Goal: Transaction & Acquisition: Download file/media

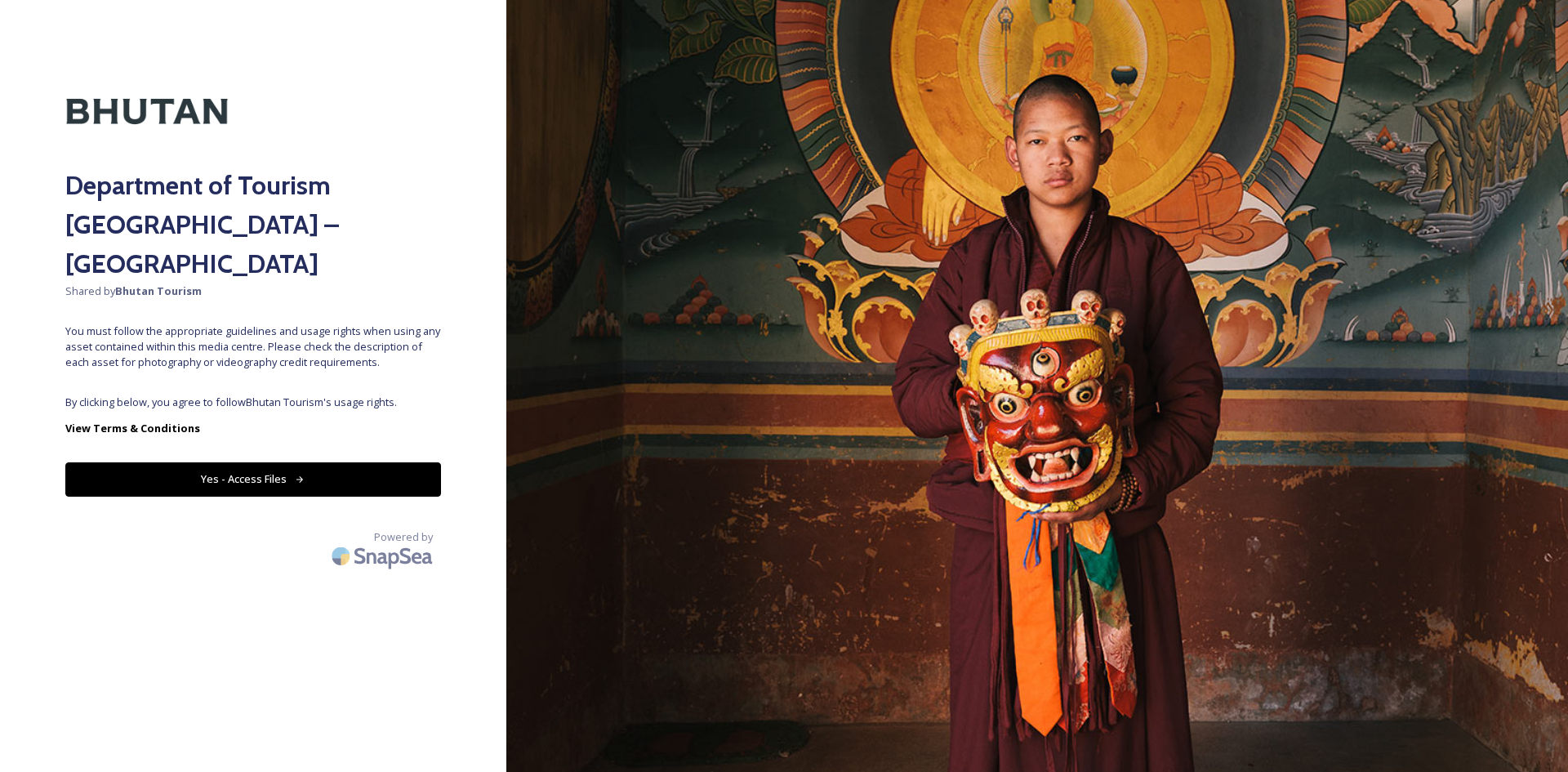
click at [369, 462] on button "Yes - Access Files" at bounding box center [252, 478] width 376 height 33
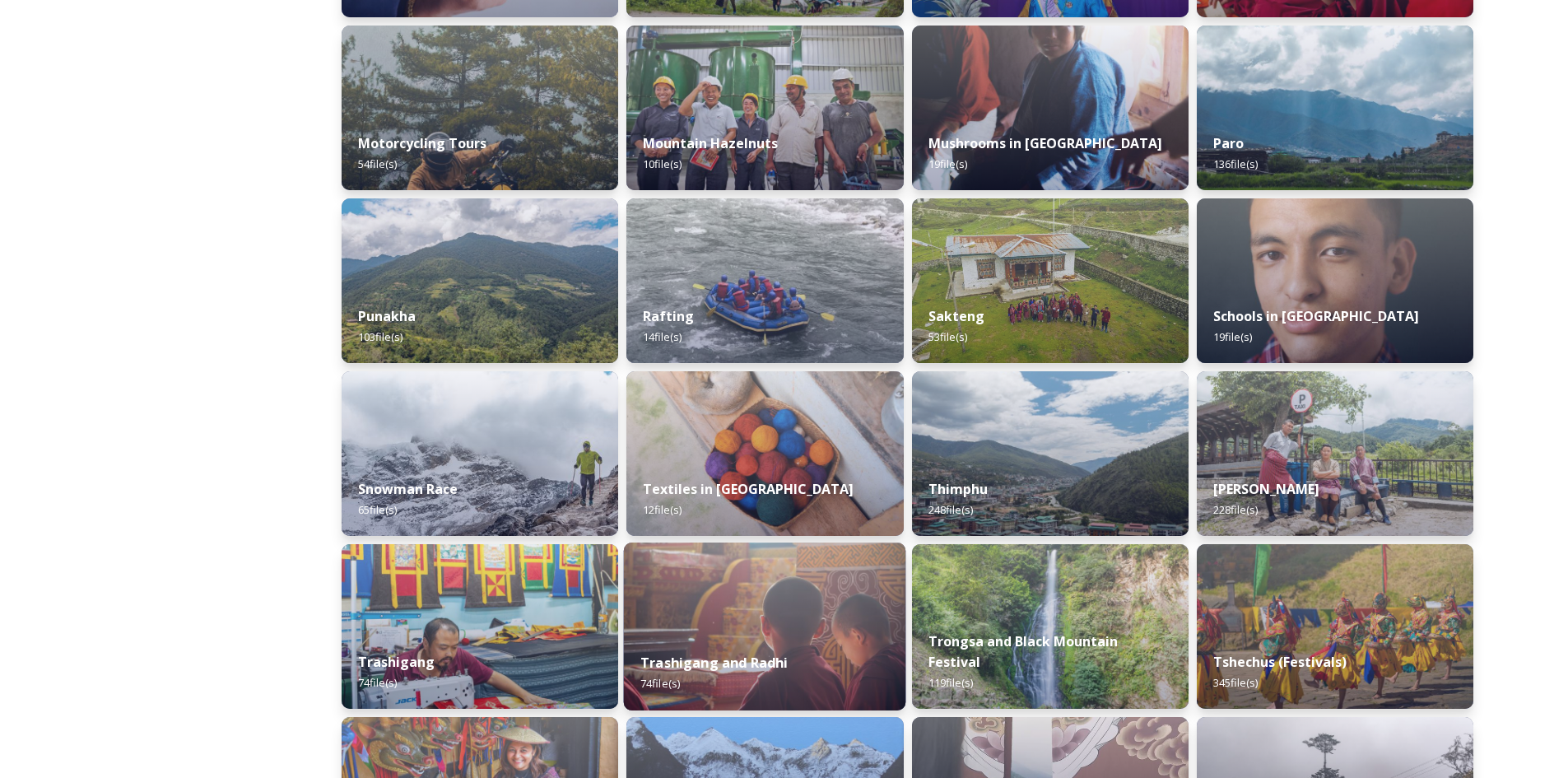
scroll to position [1235, 0]
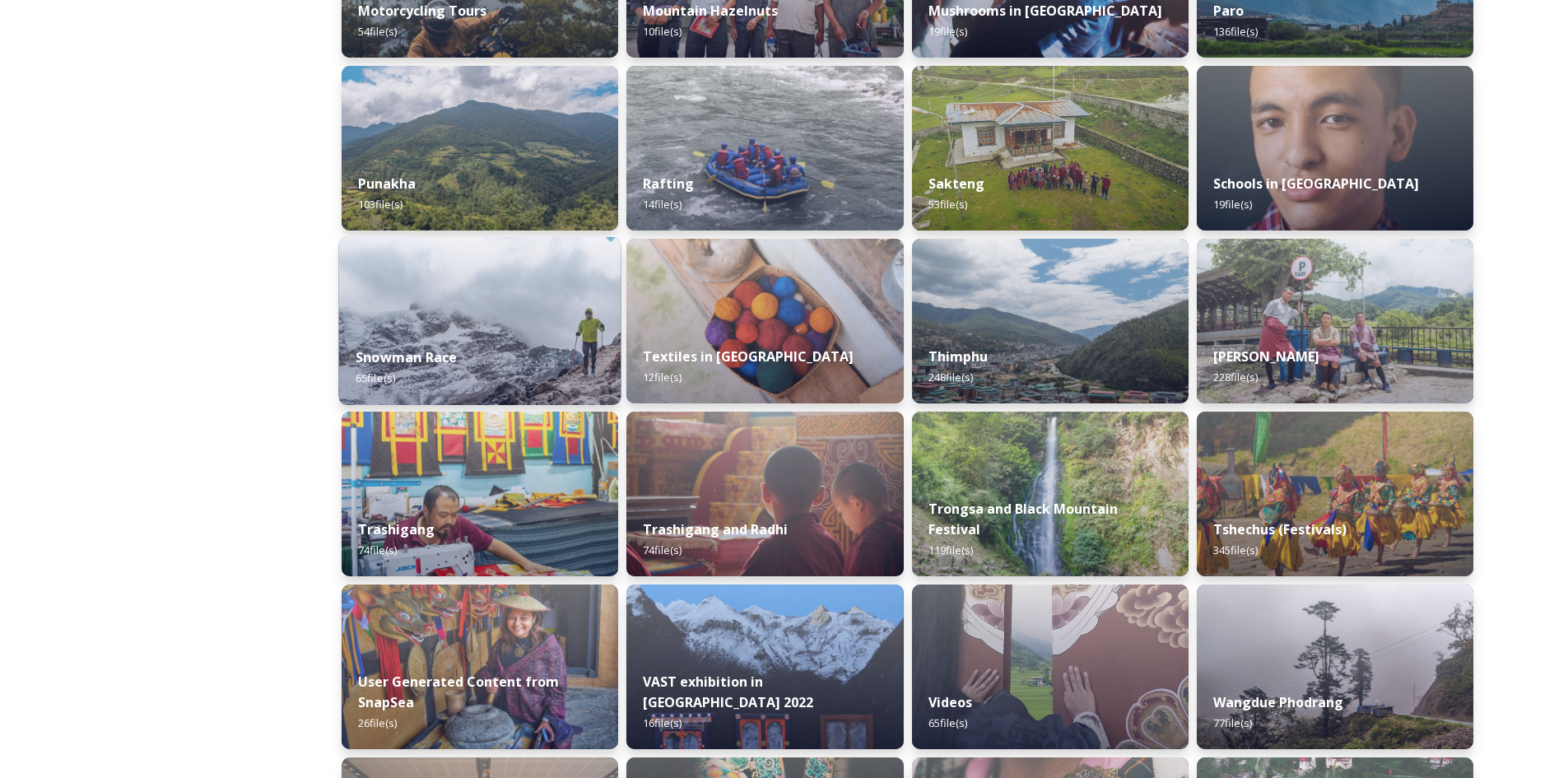
click at [440, 296] on img at bounding box center [480, 321] width 283 height 168
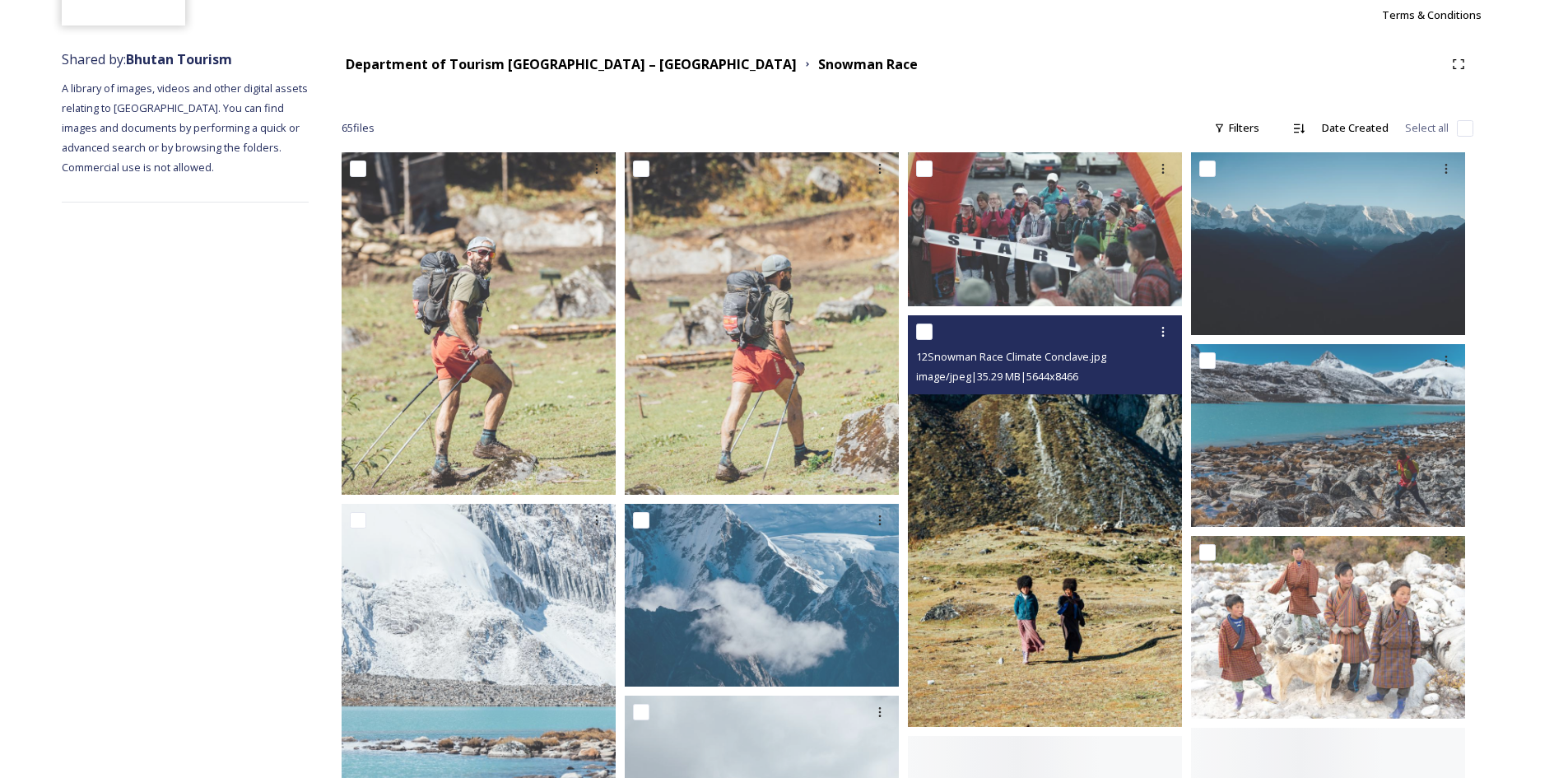
scroll to position [165, 0]
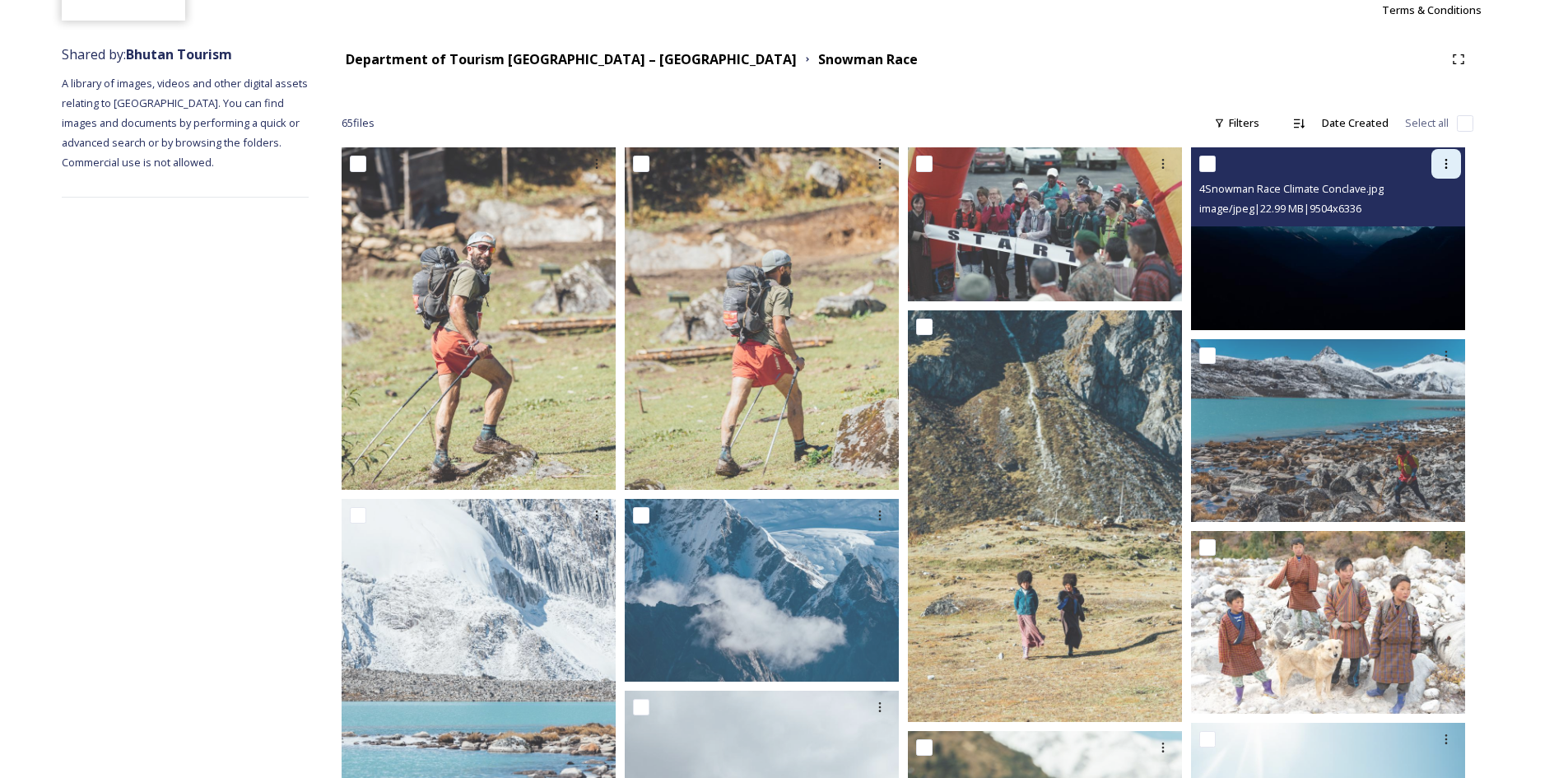
click at [1449, 168] on icon at bounding box center [1446, 163] width 13 height 13
click at [1198, 160] on div "4Snowman Race Climate Conclave.jpg image/jpeg | 22.99 MB | 9504 x 6336" at bounding box center [1328, 187] width 274 height 79
click at [1204, 162] on input "checkbox" at bounding box center [1207, 163] width 16 height 16
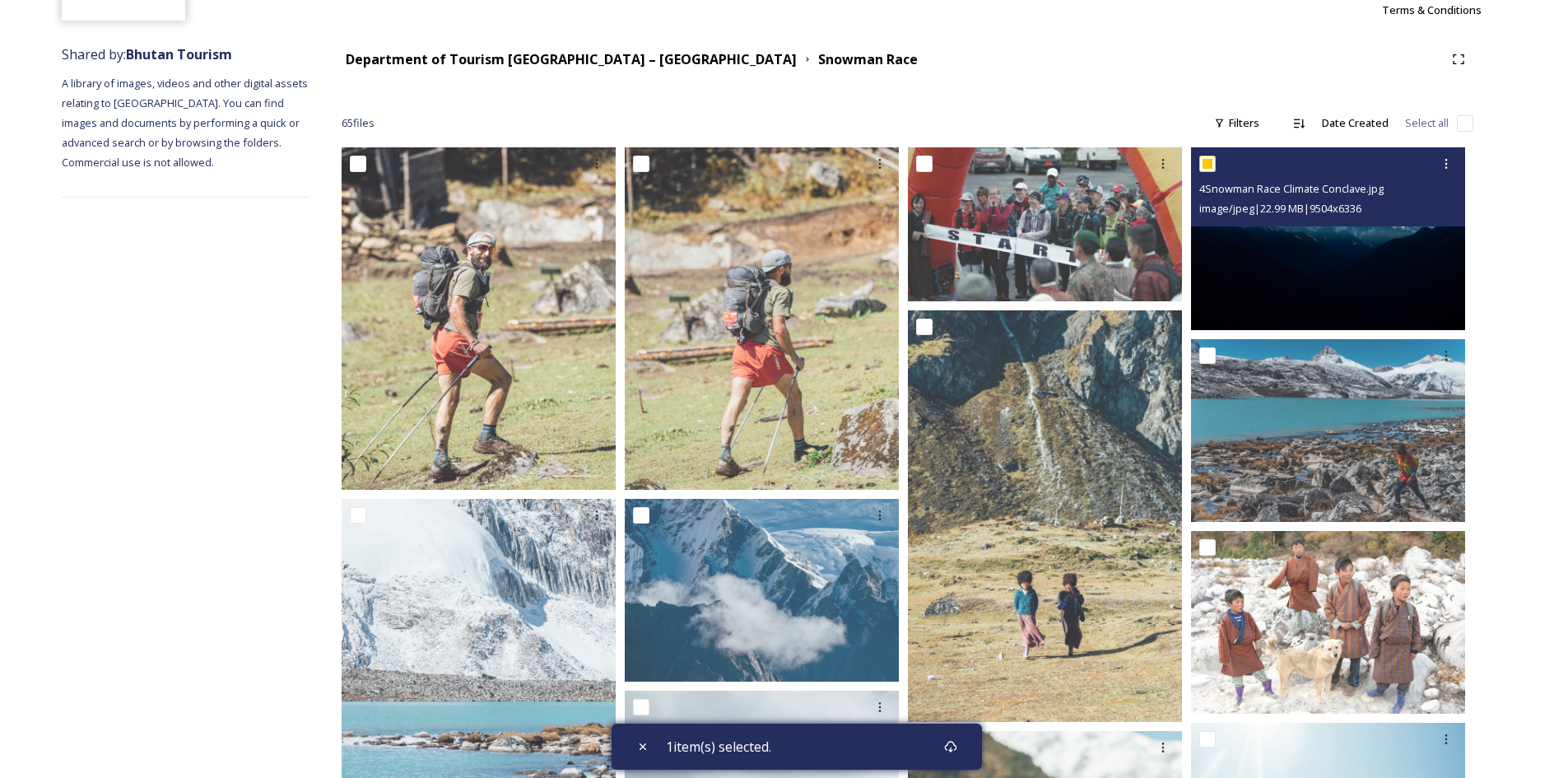
click at [1204, 162] on input "checkbox" at bounding box center [1207, 163] width 16 height 16
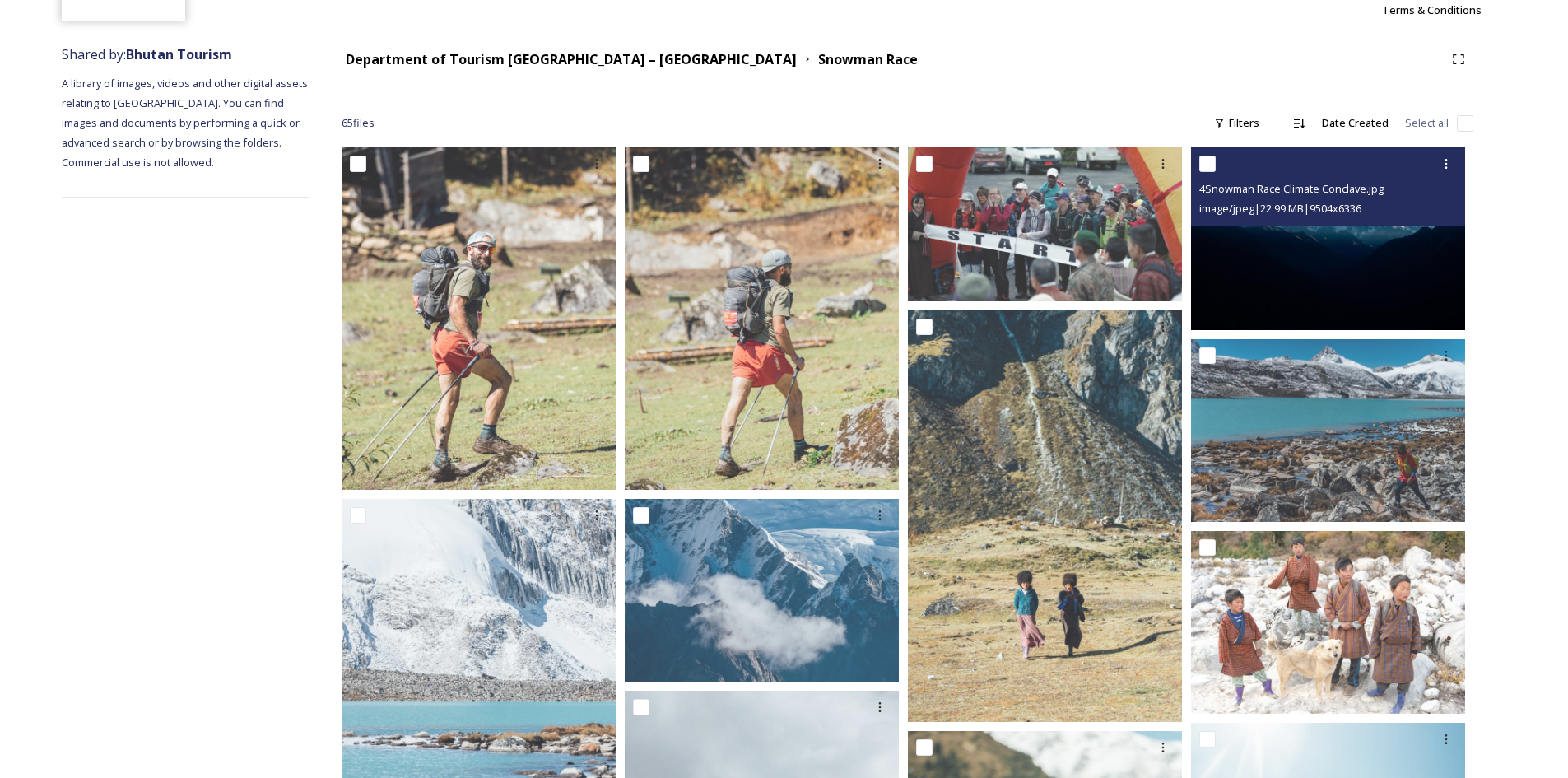
click at [1204, 162] on input "checkbox" at bounding box center [1207, 163] width 16 height 16
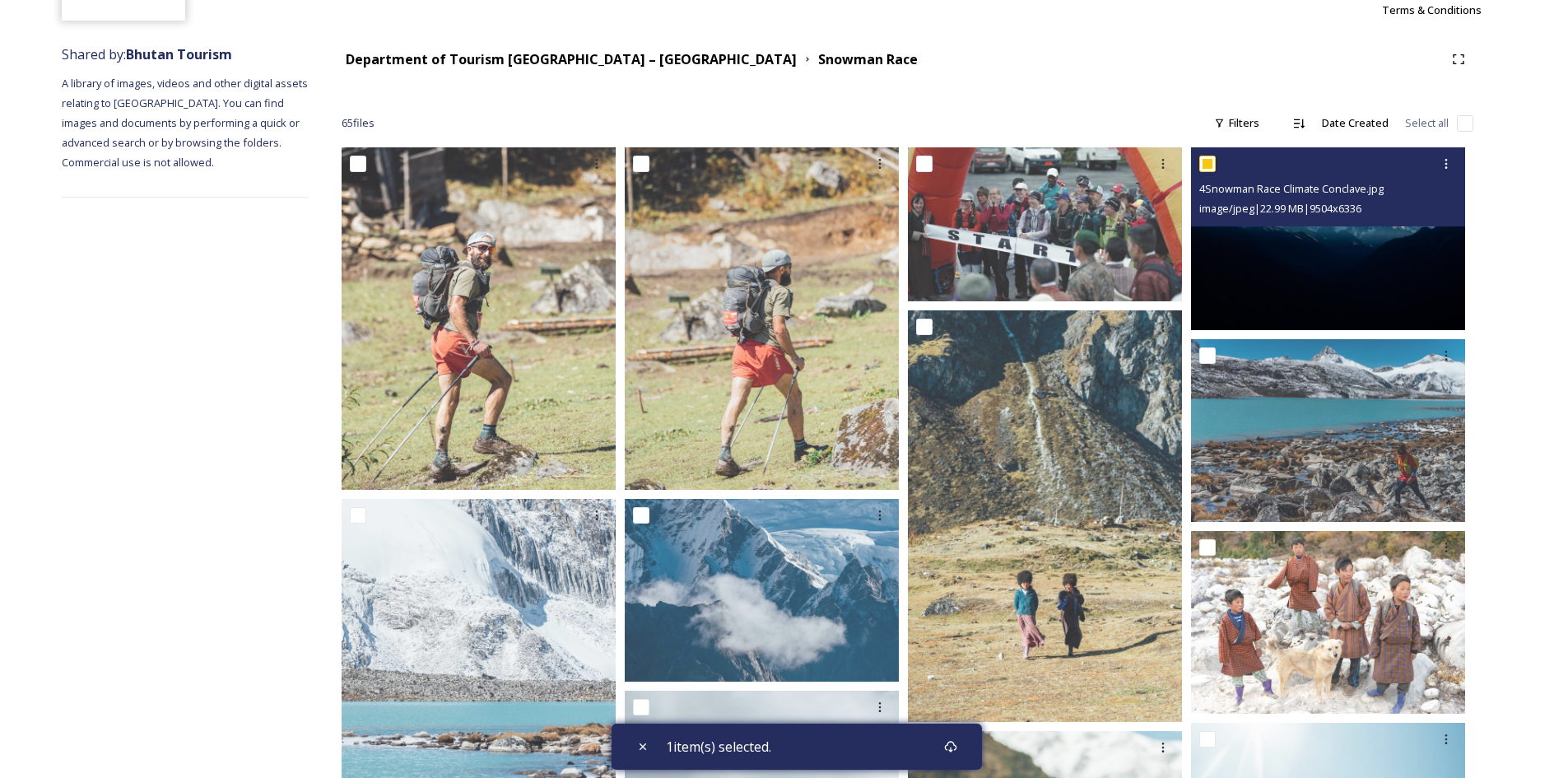
click at [1204, 162] on input "checkbox" at bounding box center [1207, 163] width 16 height 16
checkbox input "false"
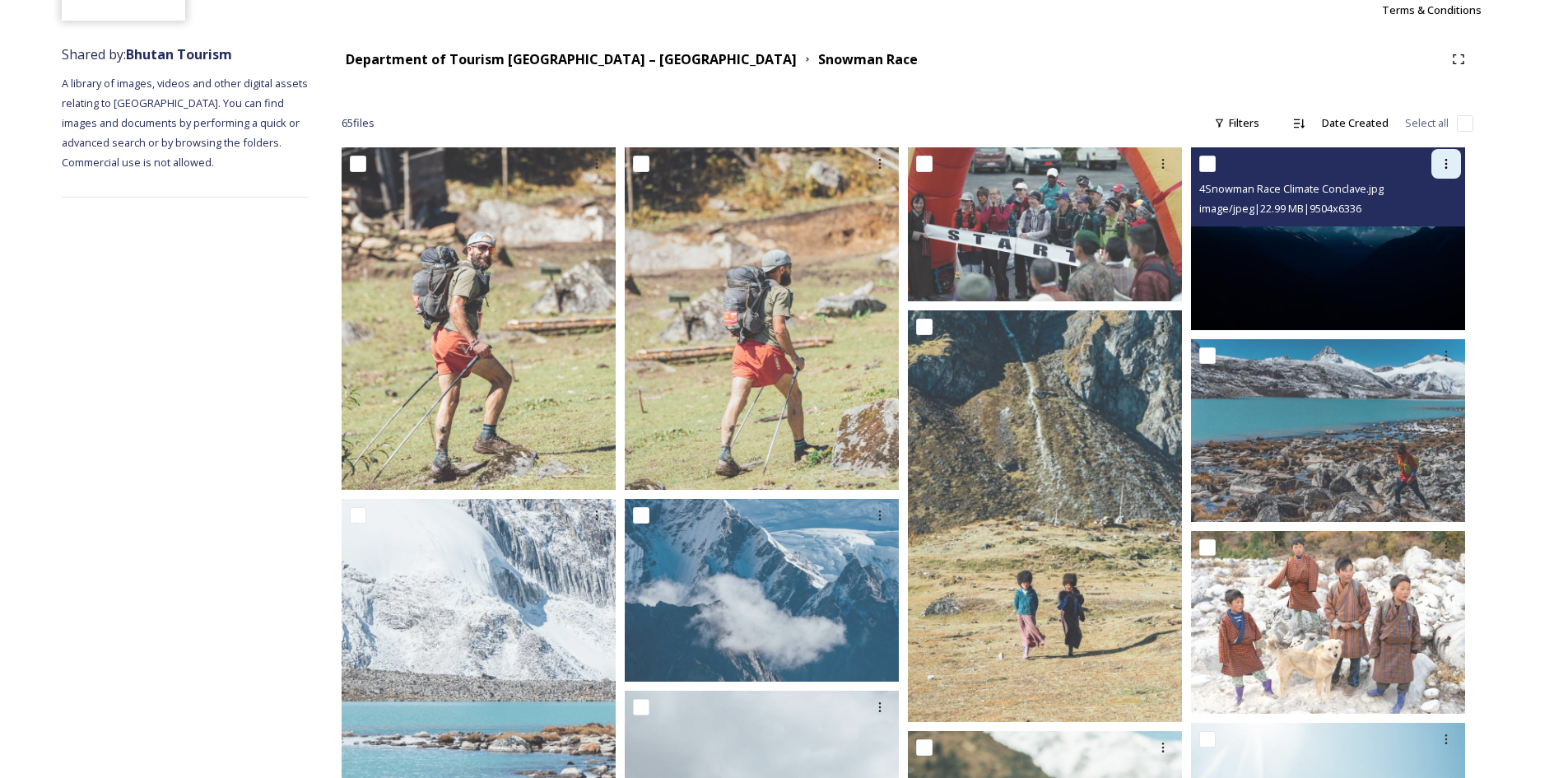
click at [1453, 162] on div at bounding box center [1446, 164] width 29 height 29
click at [1434, 232] on span "Download" at bounding box center [1427, 232] width 50 height 16
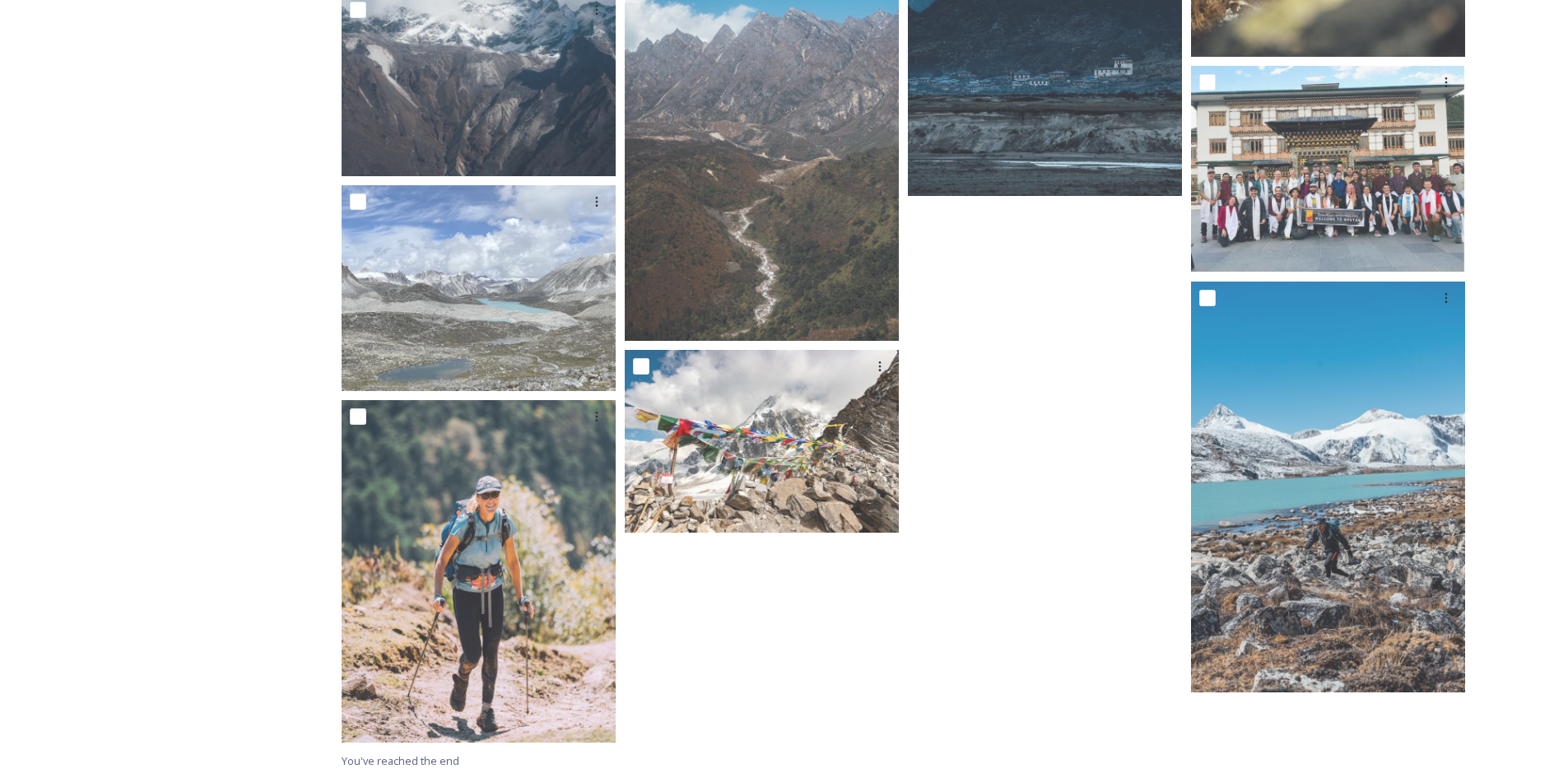
scroll to position [4276, 0]
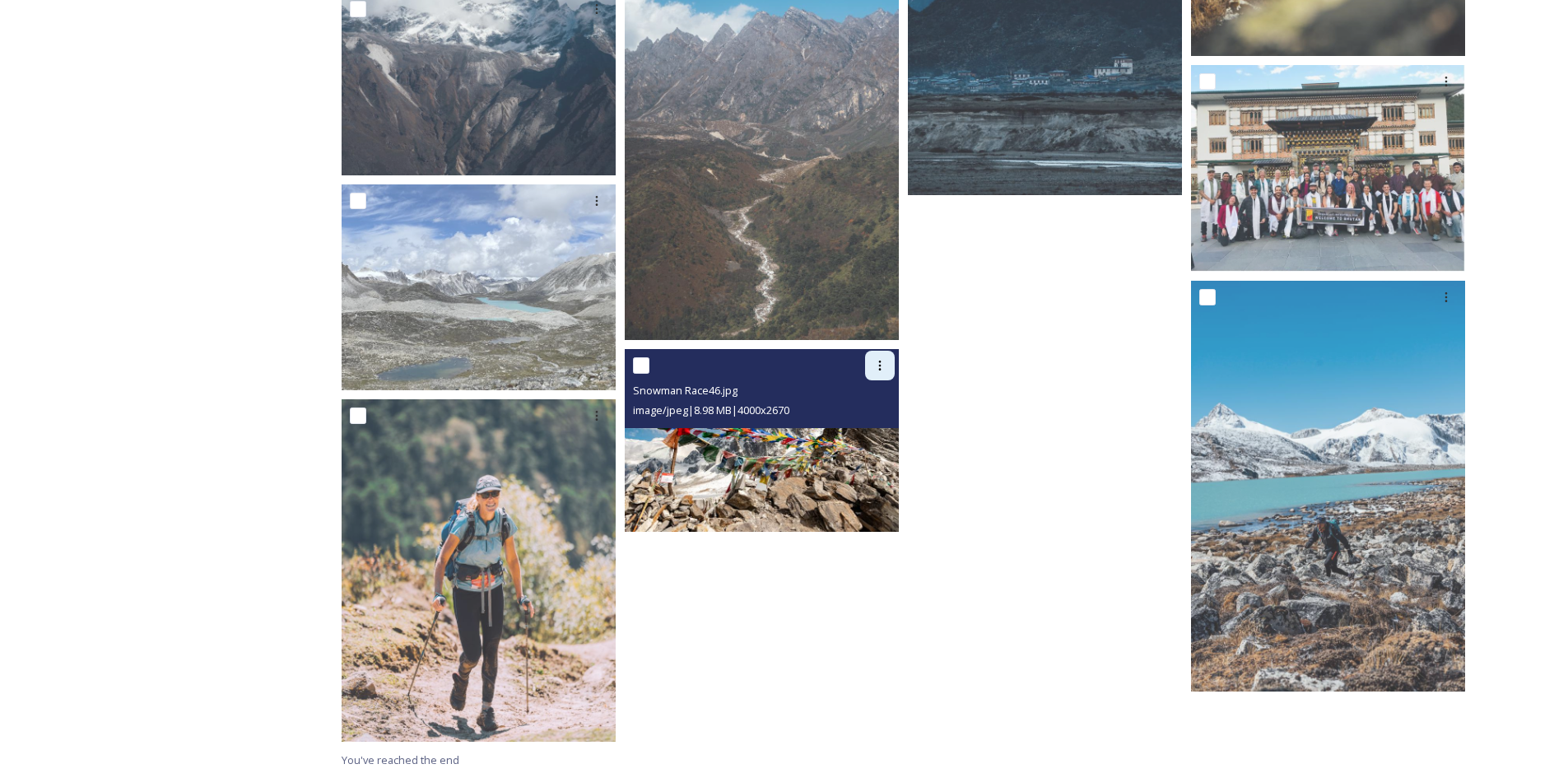
click at [880, 367] on icon at bounding box center [879, 365] width 13 height 13
click at [867, 427] on span "Download" at bounding box center [860, 434] width 50 height 16
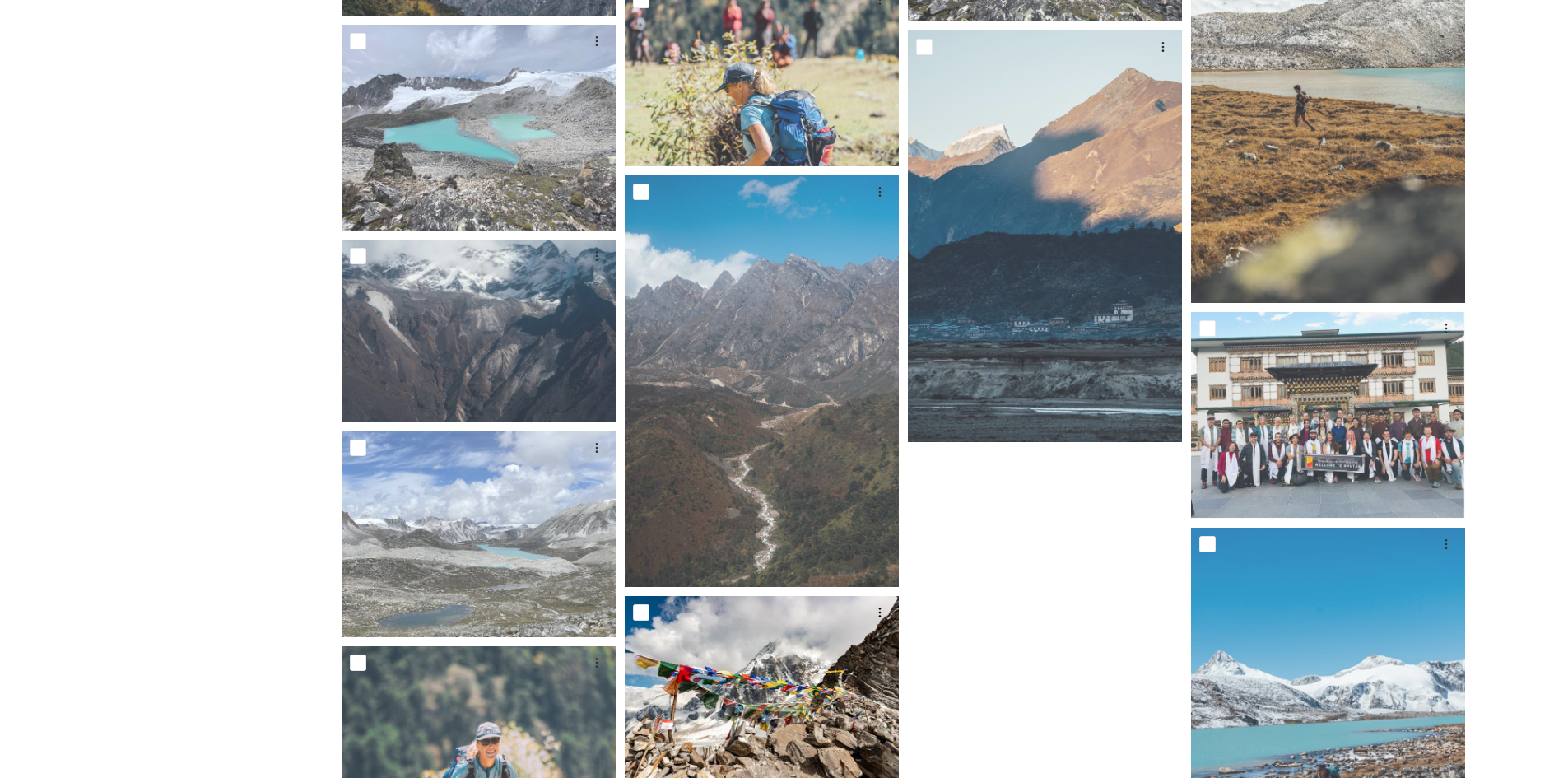
scroll to position [3947, 0]
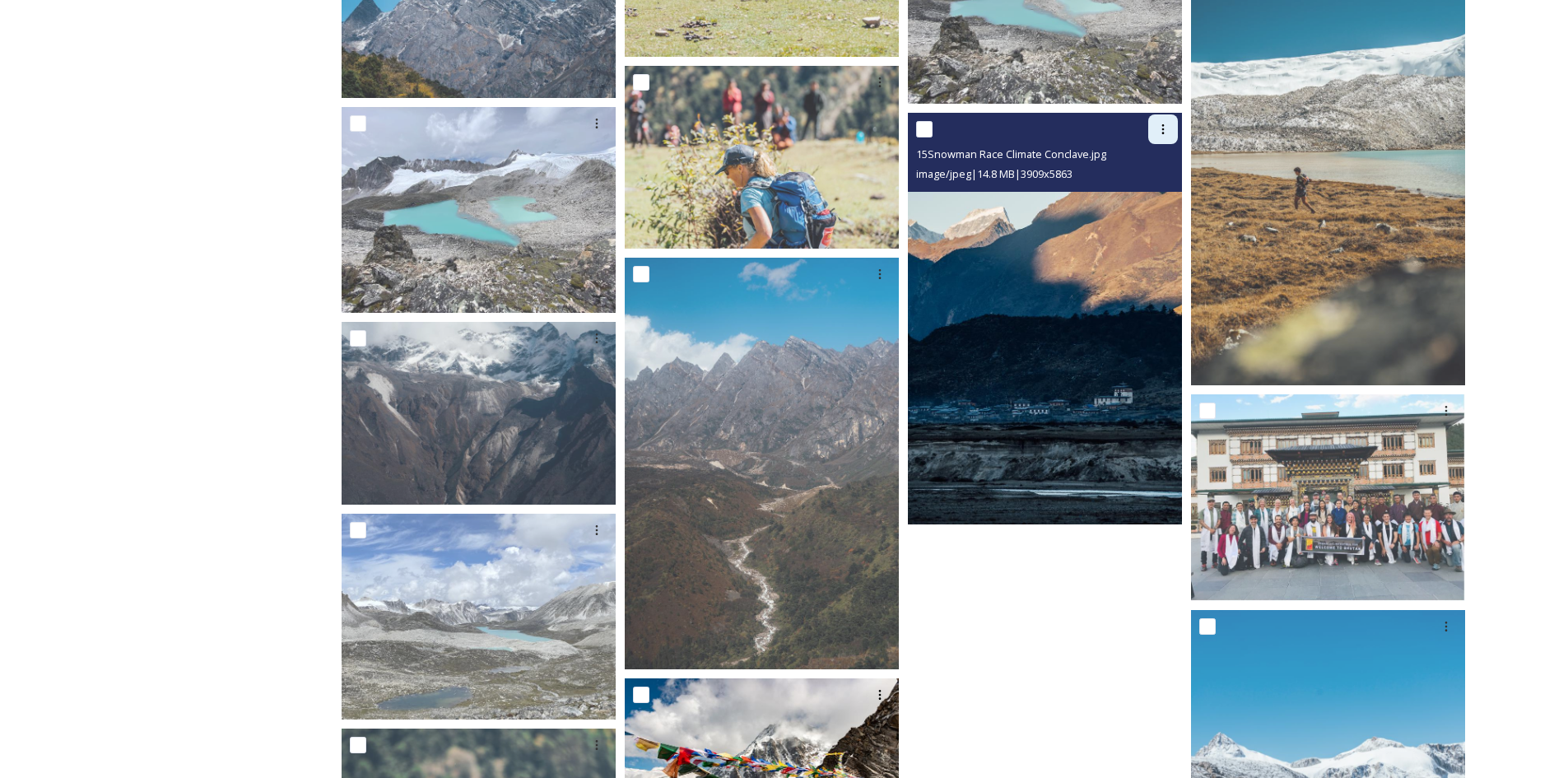
click at [1165, 131] on icon at bounding box center [1163, 129] width 13 height 13
click at [1153, 192] on span "Download" at bounding box center [1144, 198] width 50 height 16
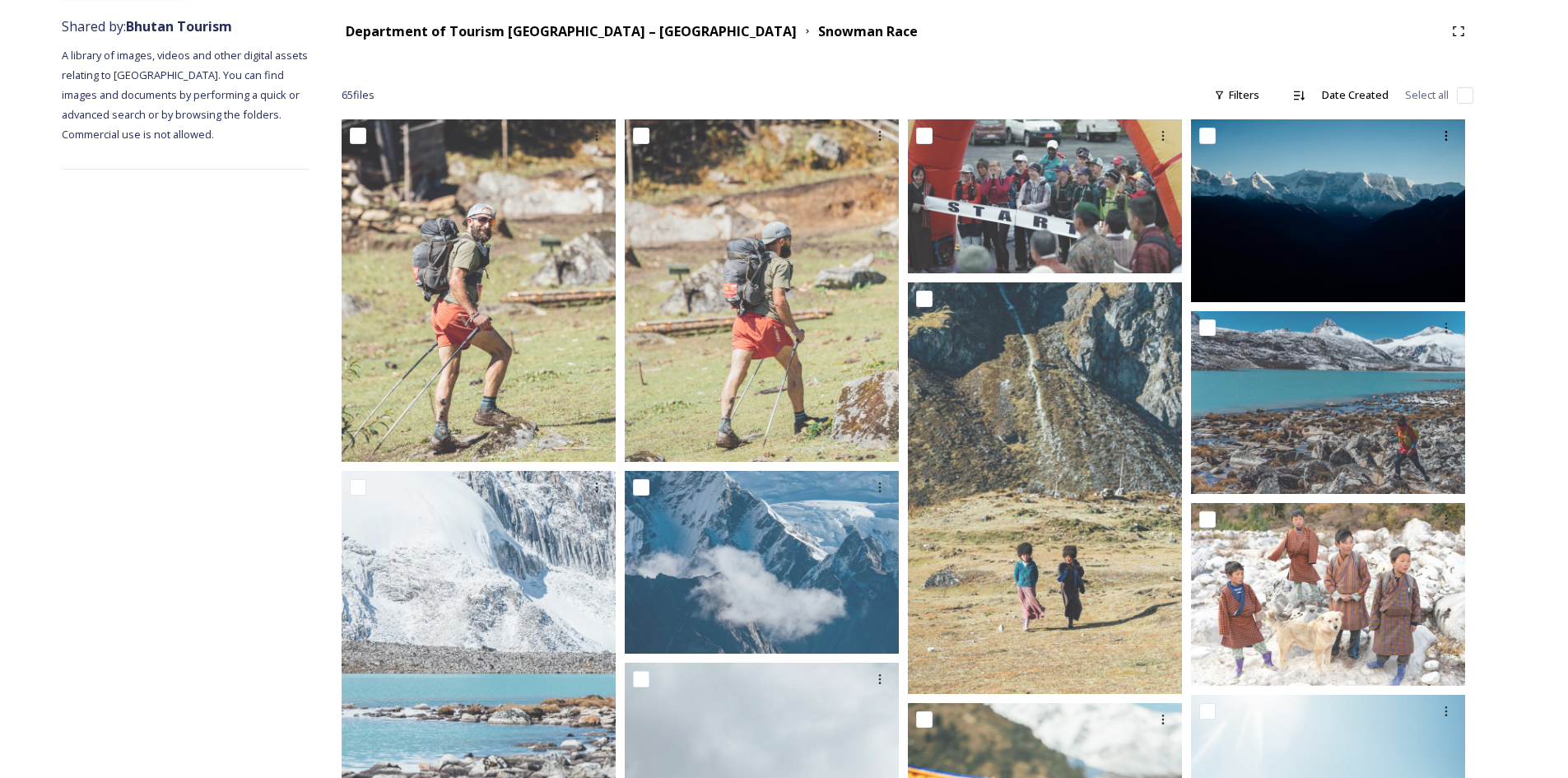
scroll to position [158, 0]
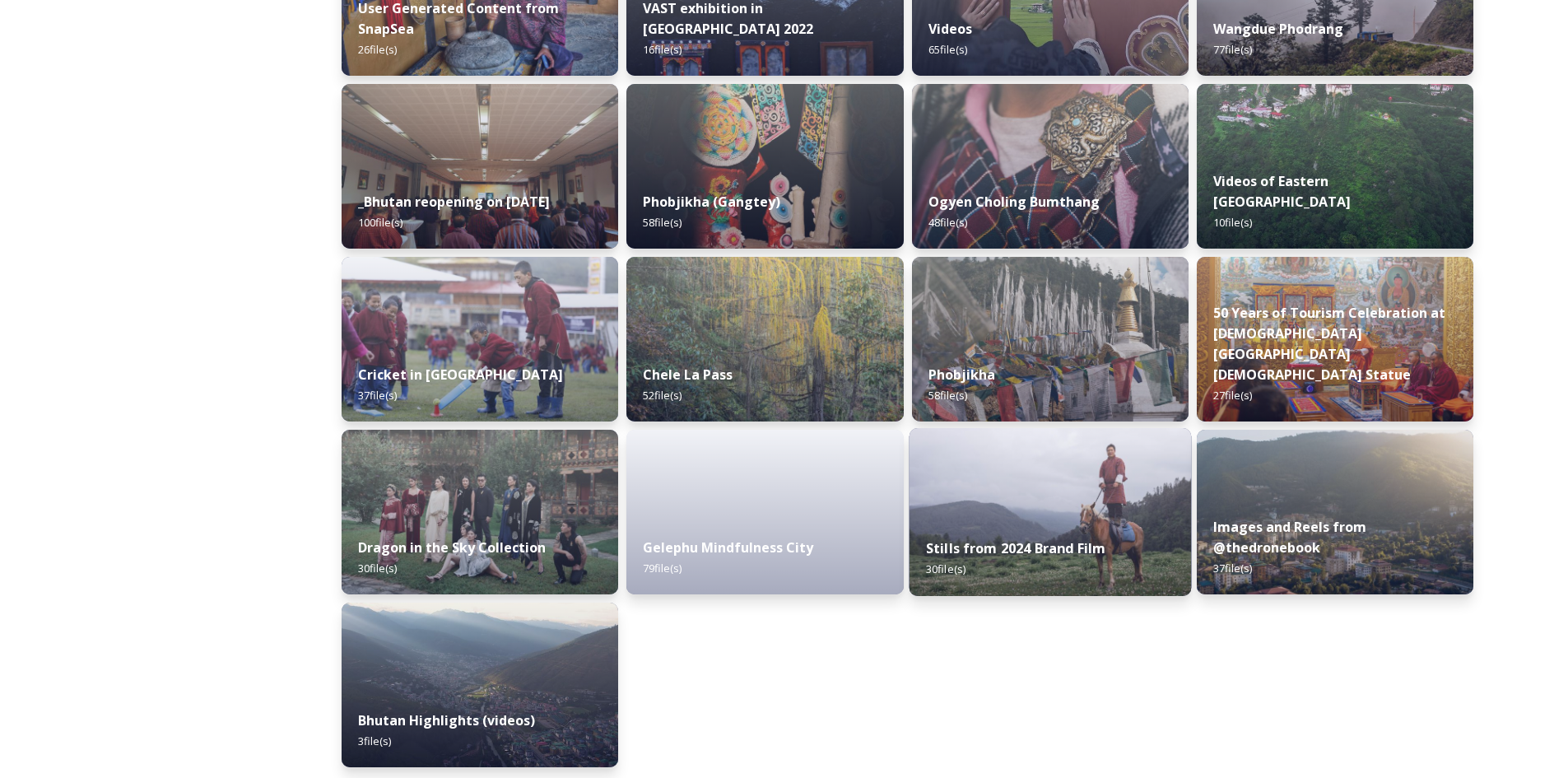
scroll to position [1915, 0]
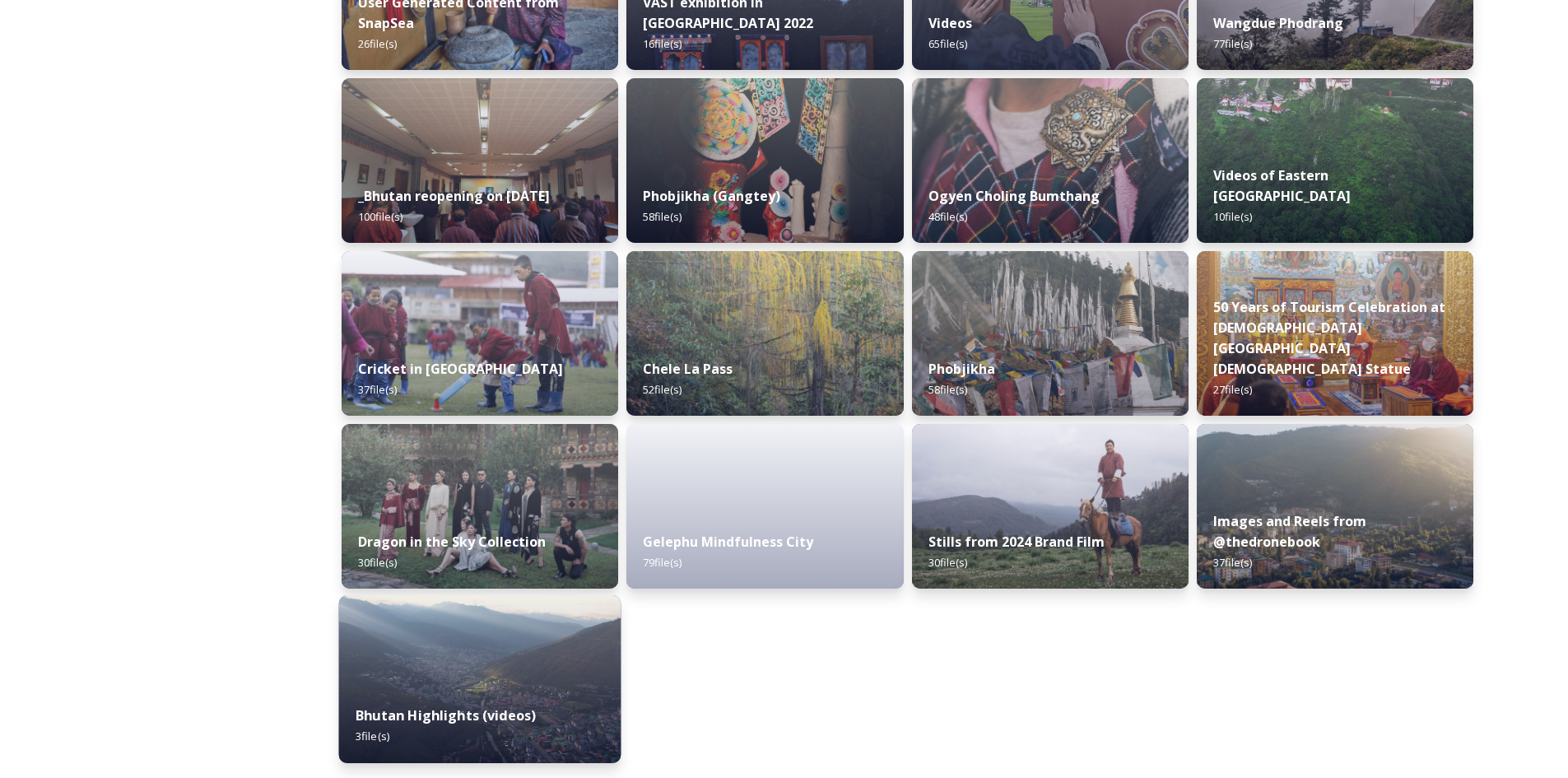
click at [567, 695] on div "Bhutan Highlights (videos) 3 file(s)" at bounding box center [480, 725] width 283 height 75
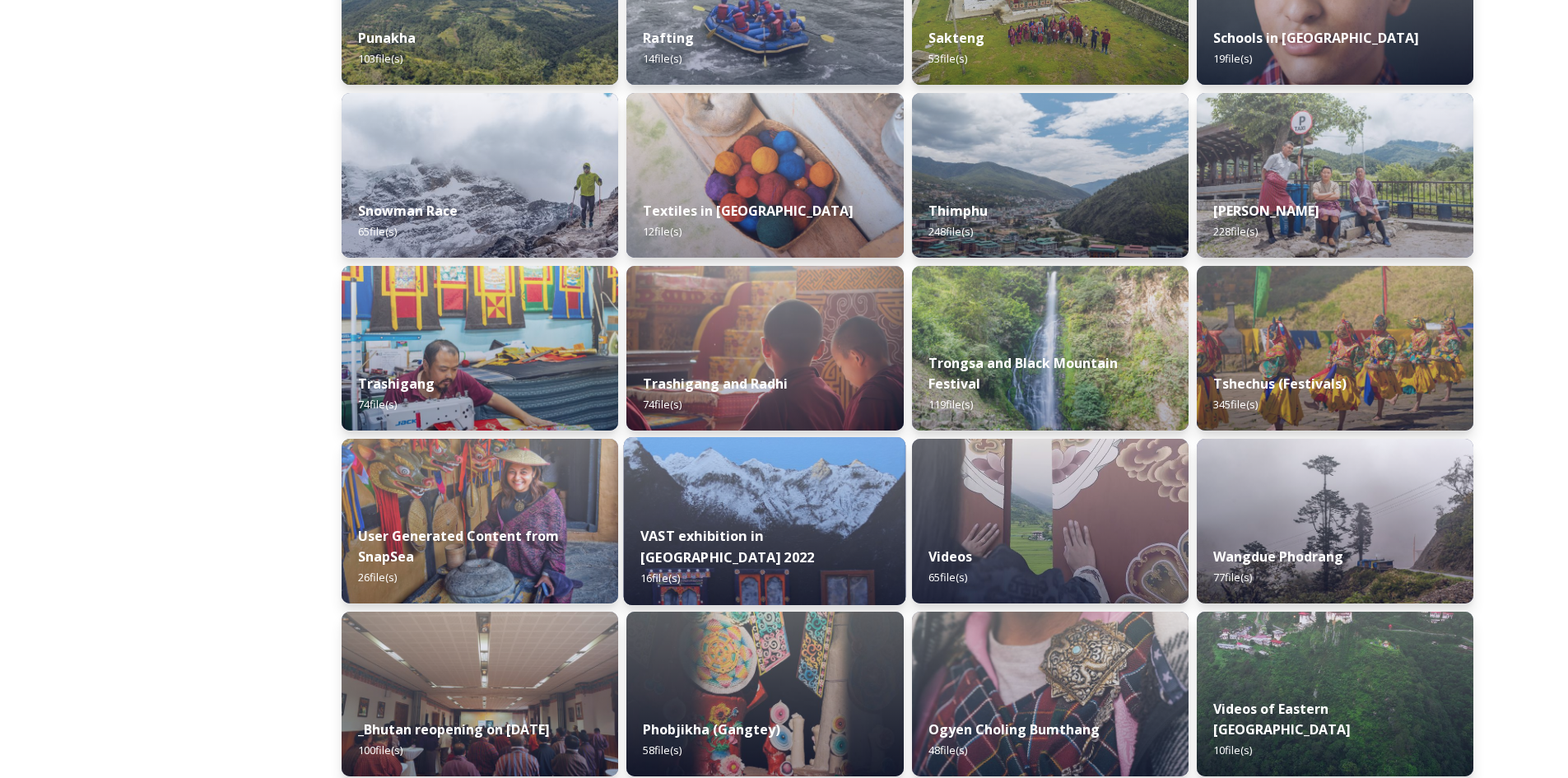
scroll to position [1400, 0]
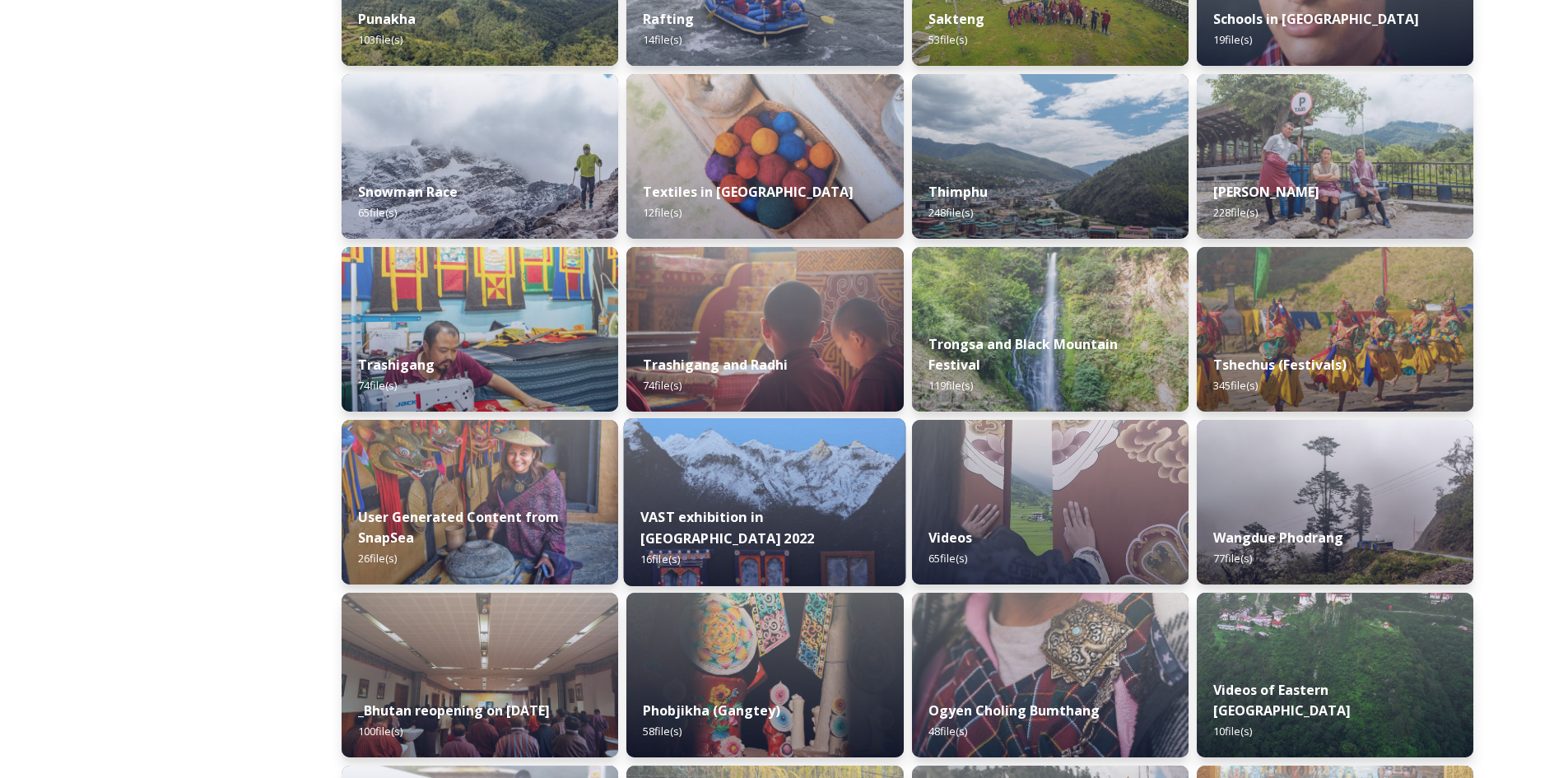
click at [816, 516] on div "VAST exhibition in [GEOGRAPHIC_DATA] 2022 16 file(s)" at bounding box center [765, 538] width 283 height 96
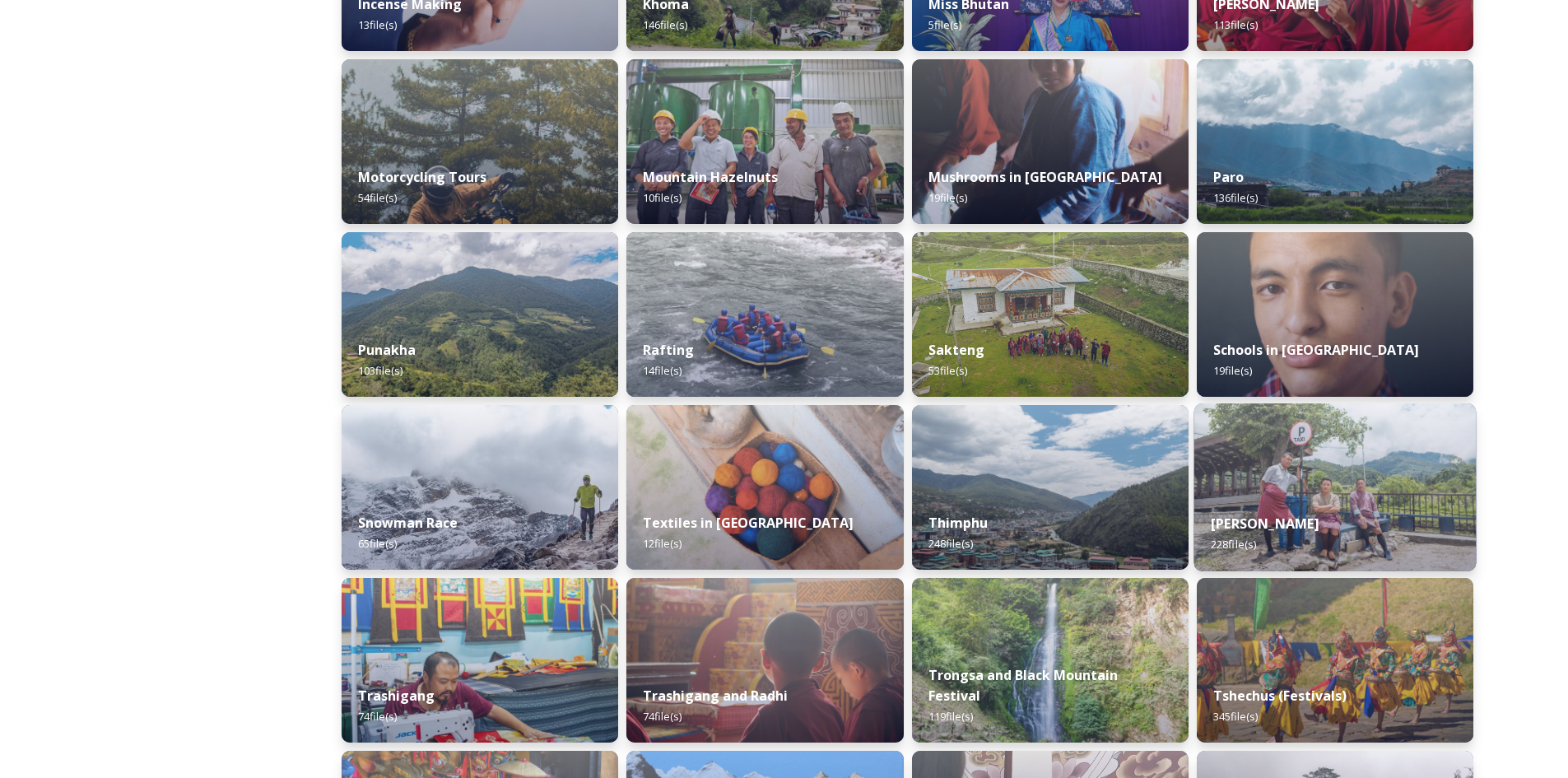
scroll to position [1070, 0]
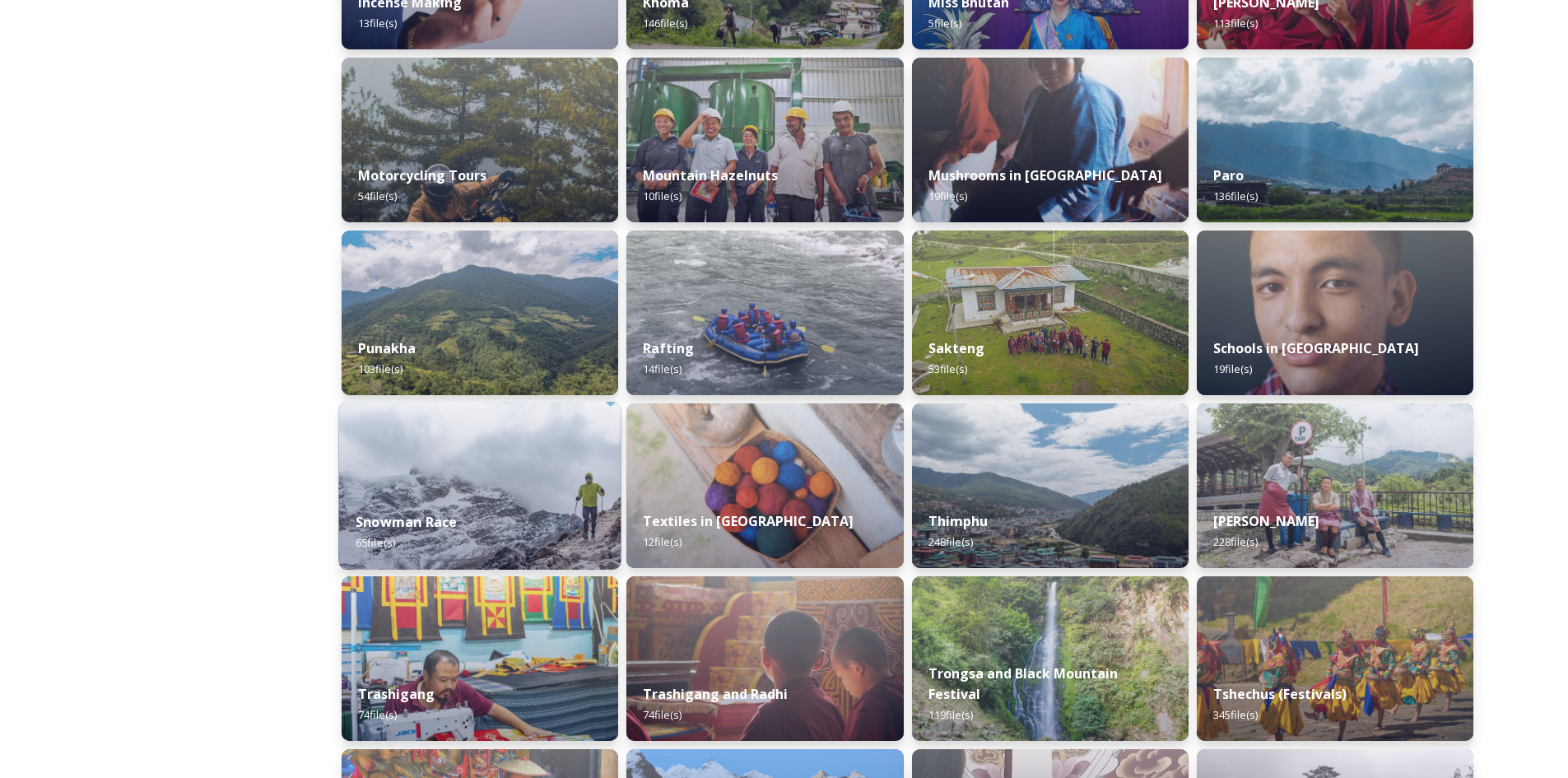
click at [536, 439] on img at bounding box center [480, 486] width 283 height 168
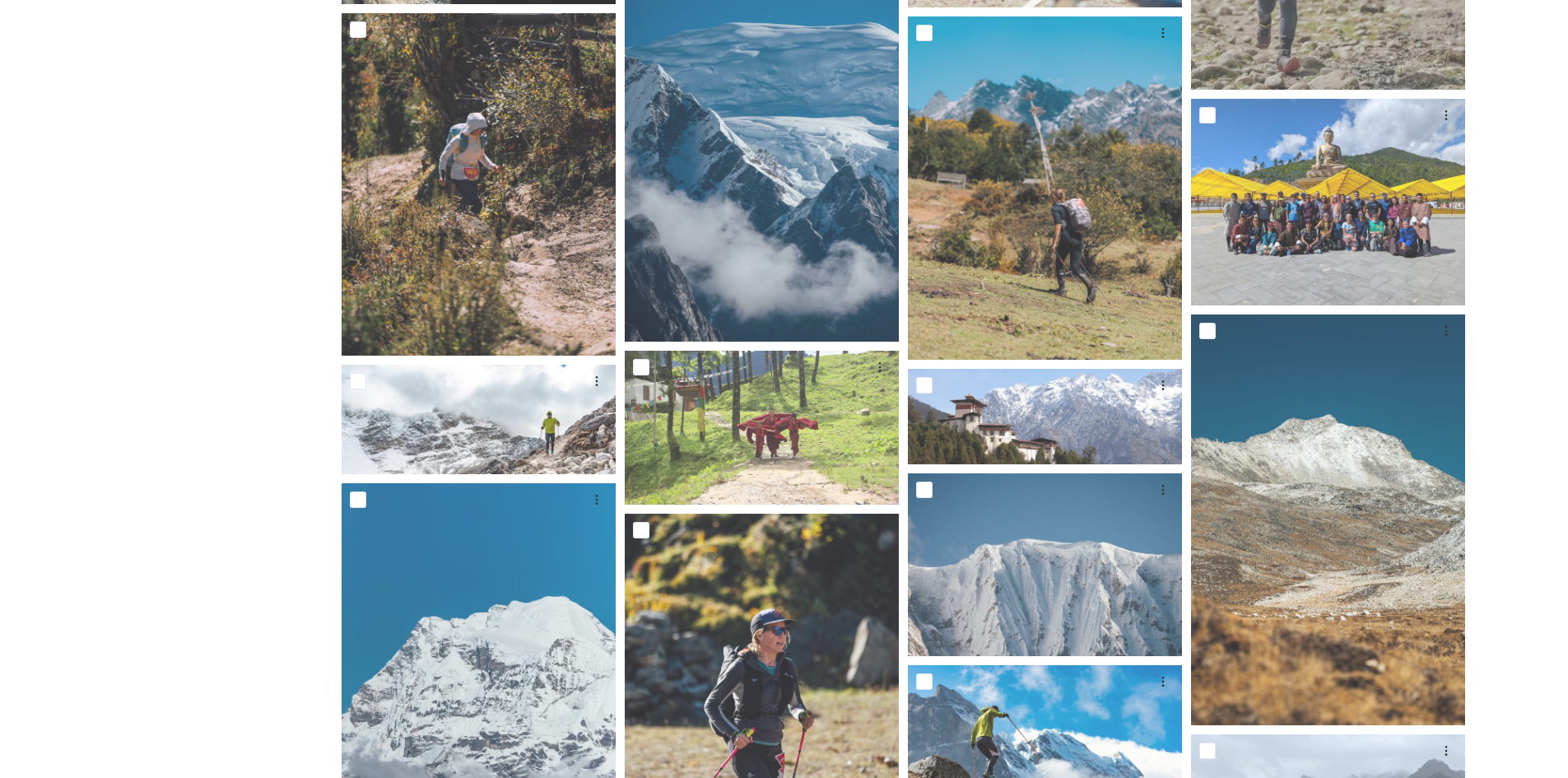
scroll to position [2142, 0]
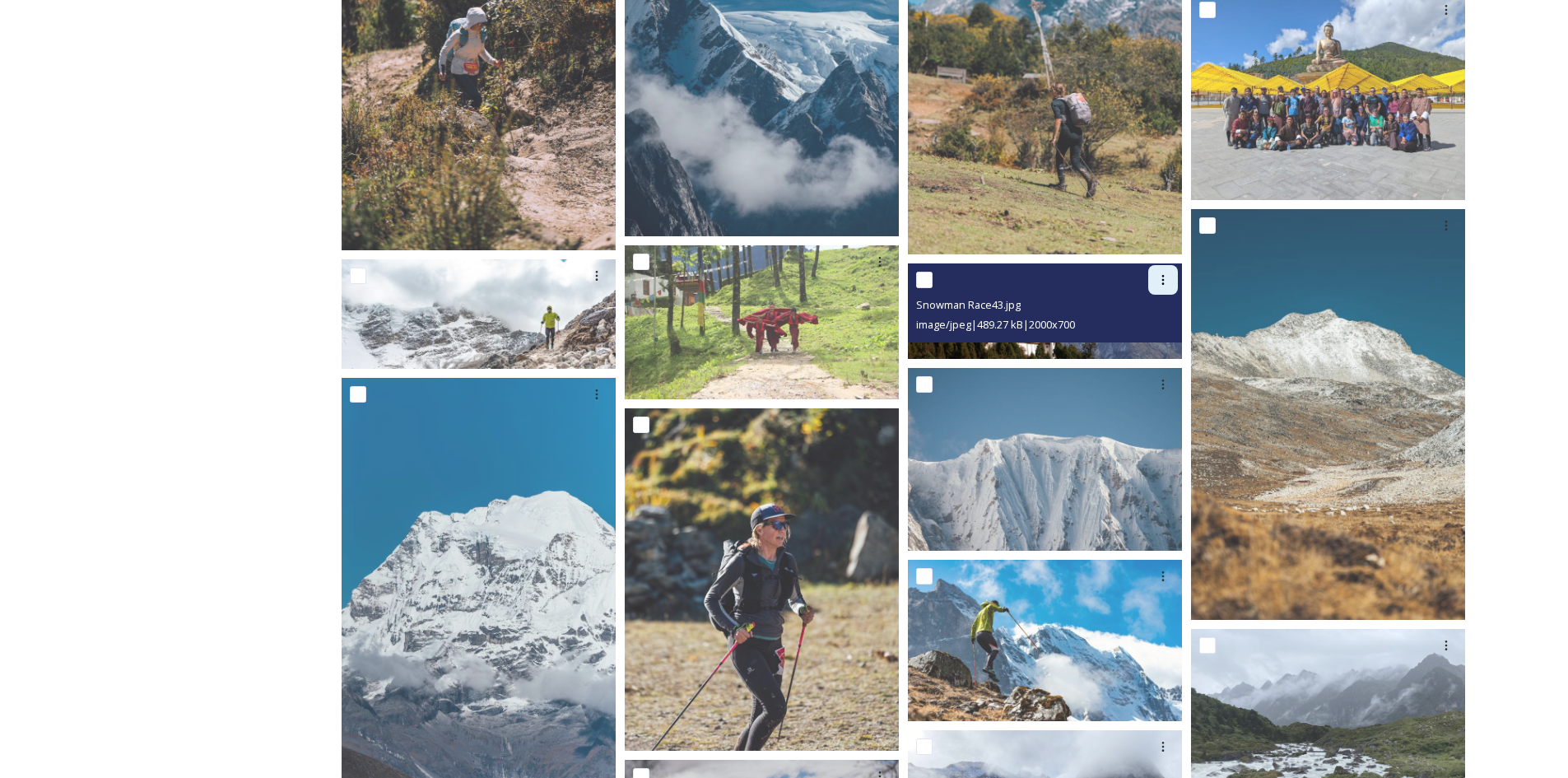
click at [1164, 278] on icon at bounding box center [1163, 279] width 13 height 13
click at [1163, 353] on span "Download" at bounding box center [1144, 348] width 50 height 16
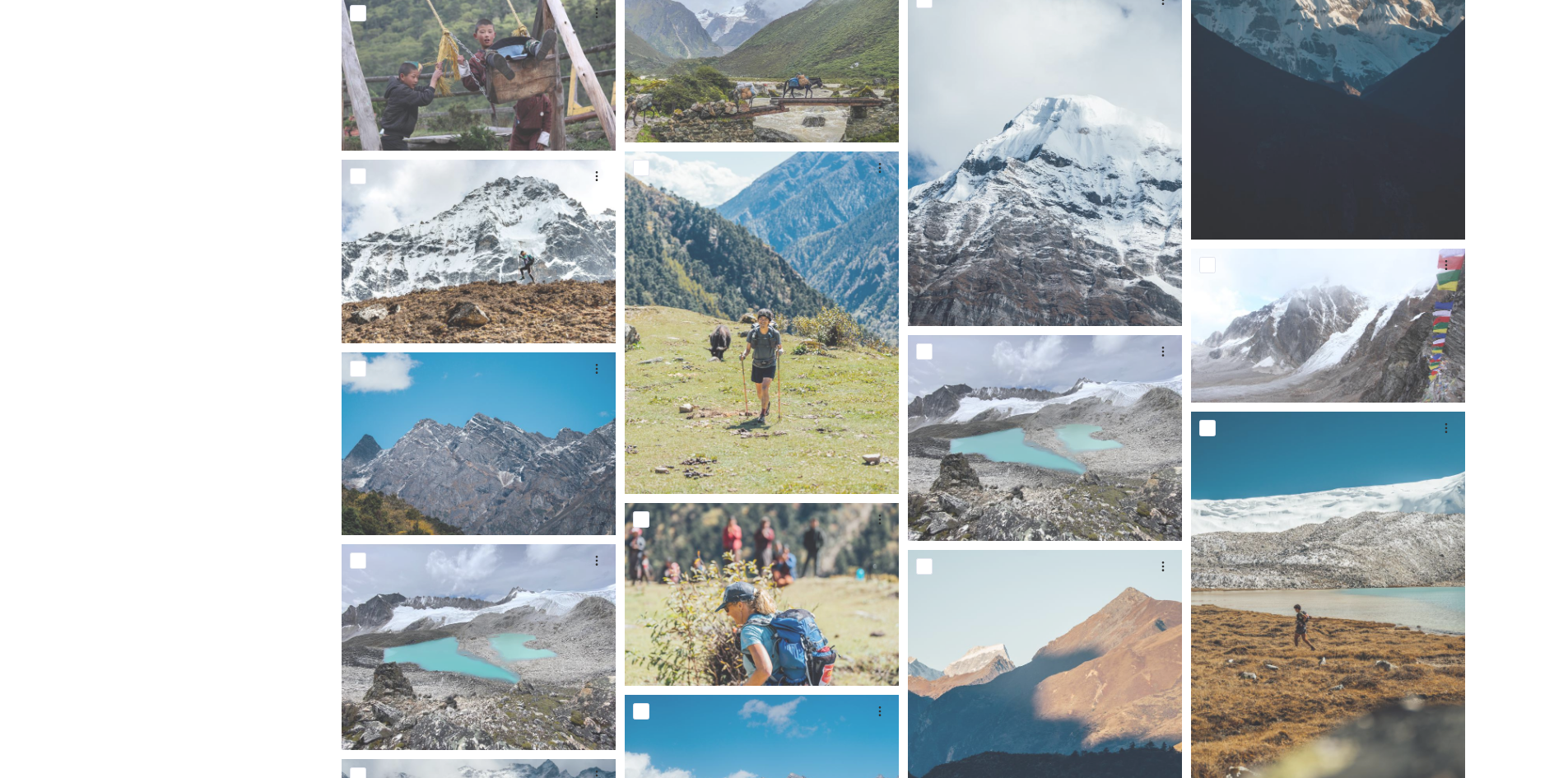
scroll to position [3542, 0]
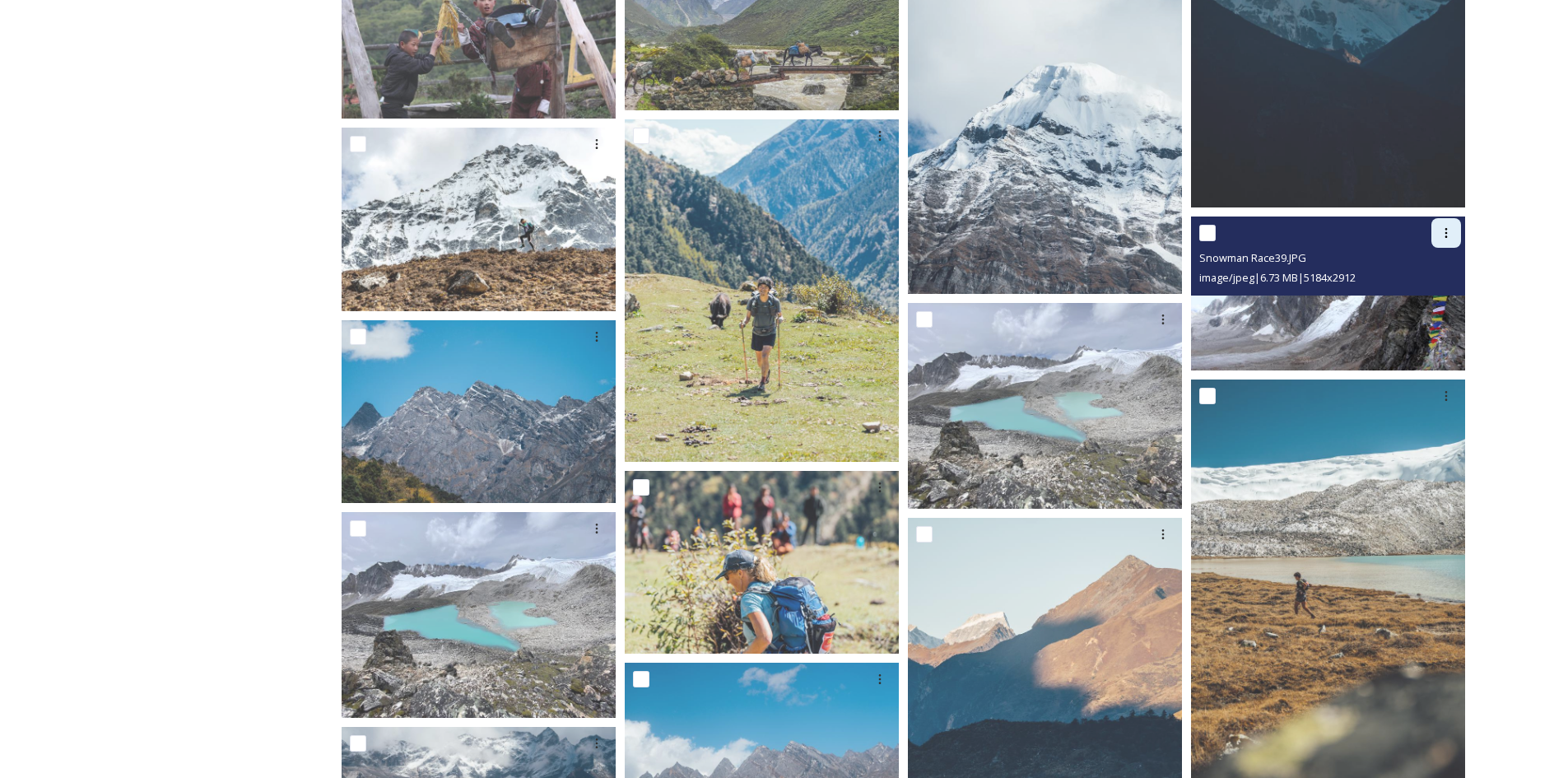
click at [1440, 231] on icon at bounding box center [1446, 233] width 13 height 13
click at [1440, 298] on span "Download" at bounding box center [1427, 301] width 50 height 16
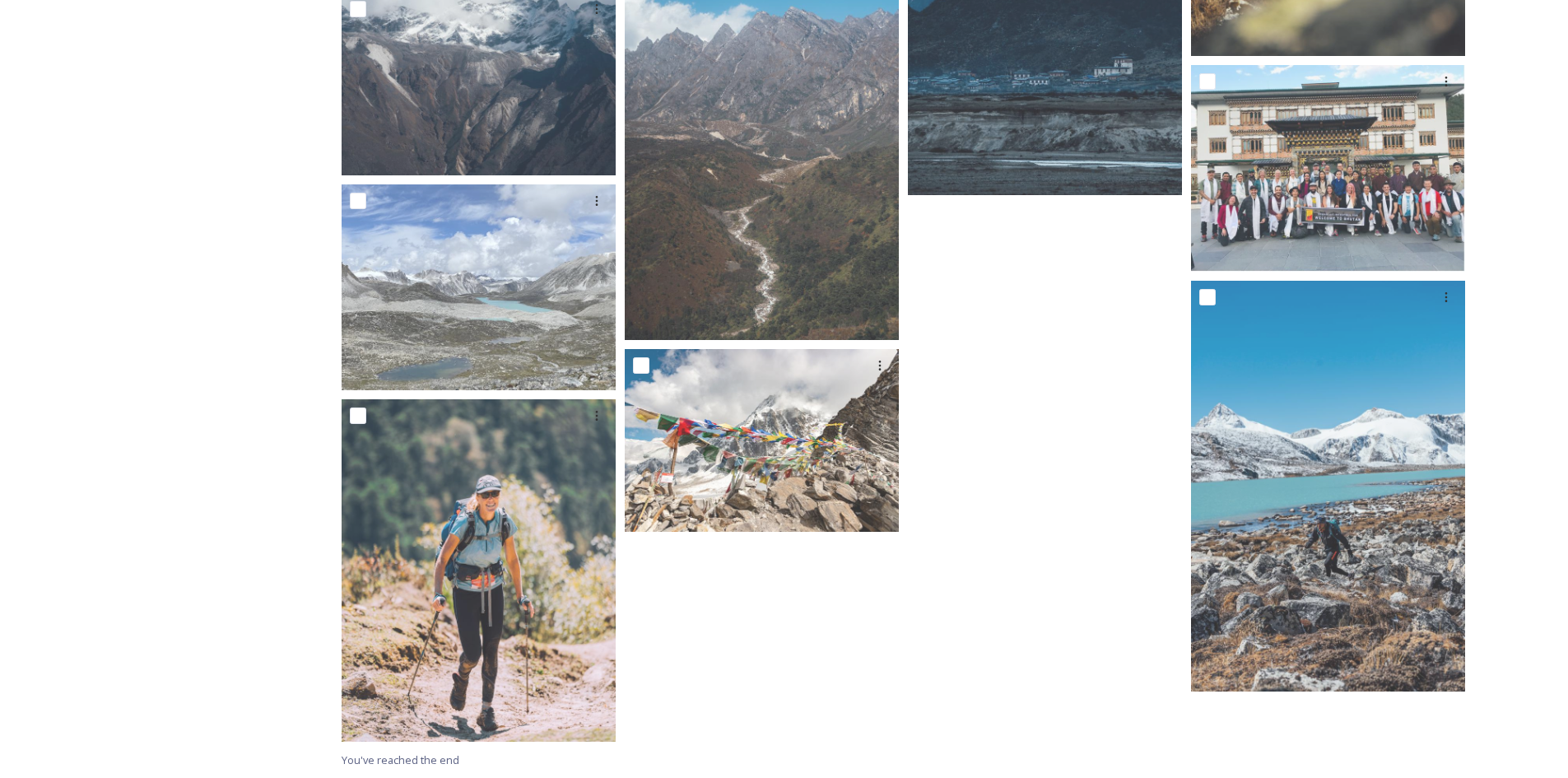
scroll to position [4194, 0]
